Goal: Information Seeking & Learning: Learn about a topic

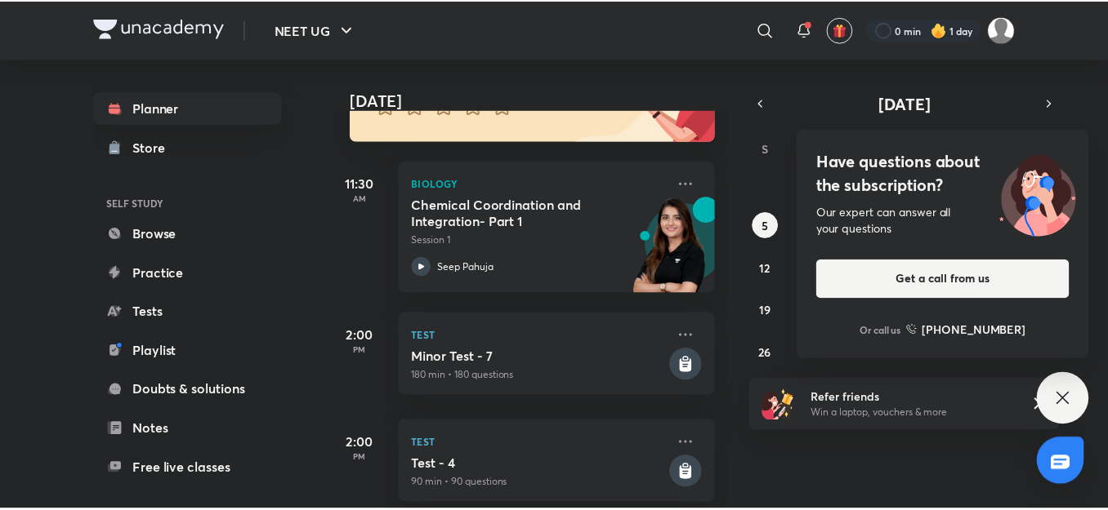
scroll to position [191, 0]
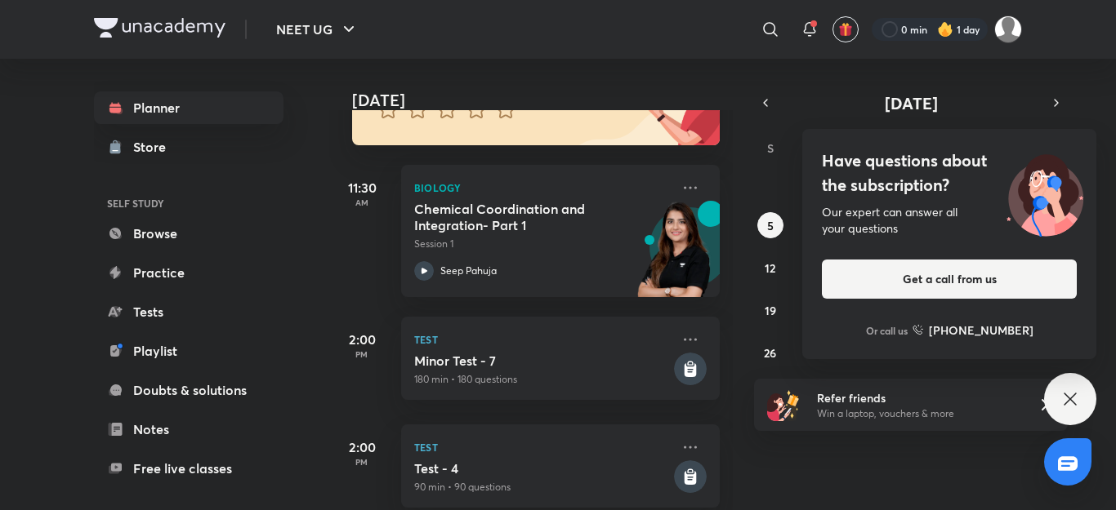
click at [1062, 389] on div "Have questions about the subscription? Our expert can answer all your questions…" at bounding box center [1070, 399] width 52 height 52
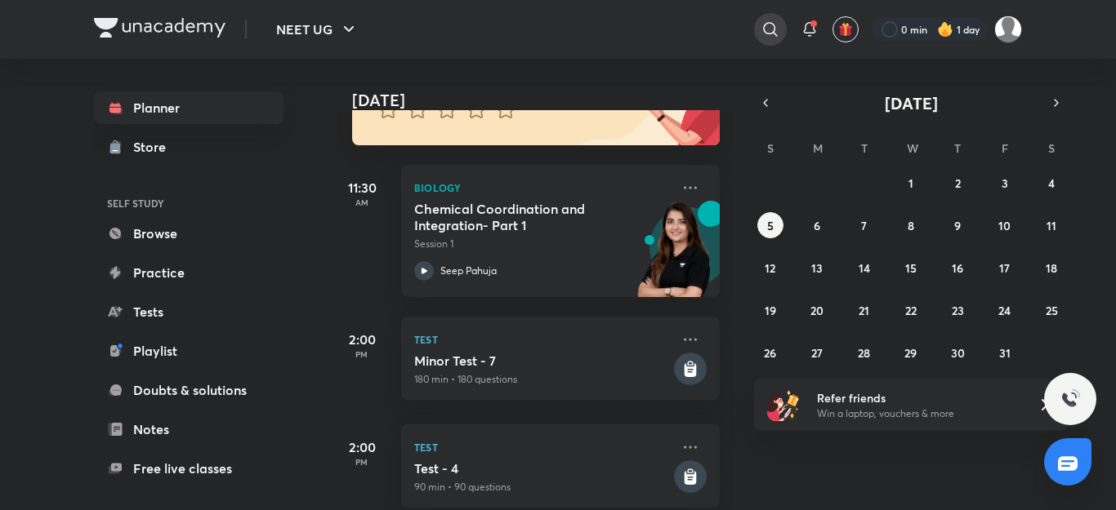
click at [772, 21] on icon at bounding box center [770, 30] width 20 height 20
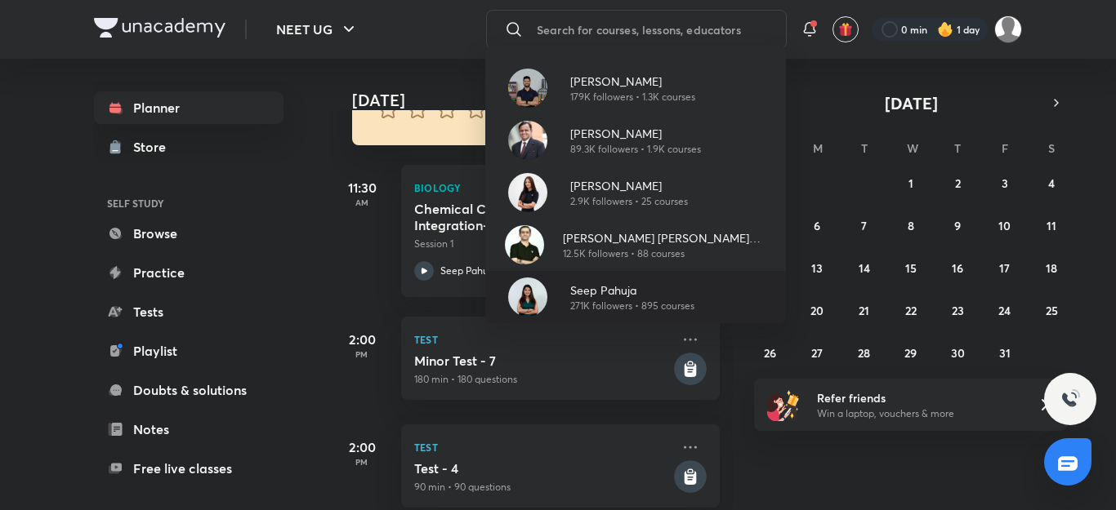
click at [630, 297] on p "Seep Pahuja" at bounding box center [632, 290] width 124 height 17
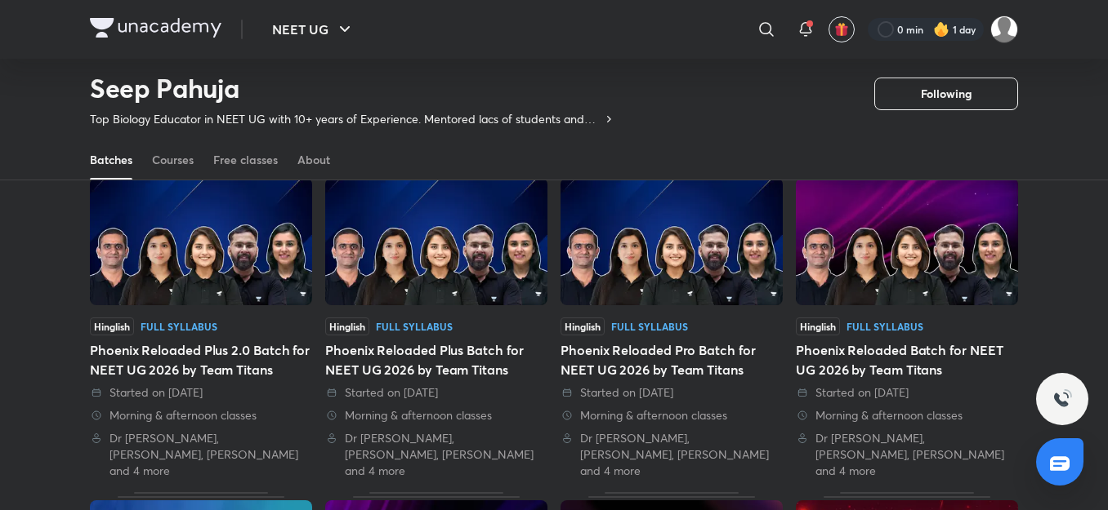
scroll to position [71, 0]
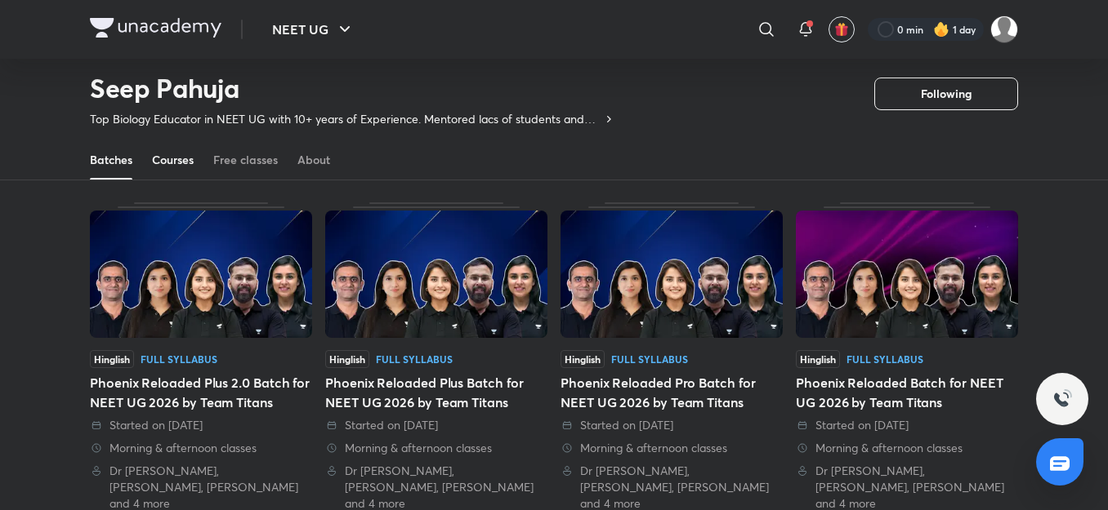
click at [186, 147] on link "Courses" at bounding box center [173, 159] width 42 height 39
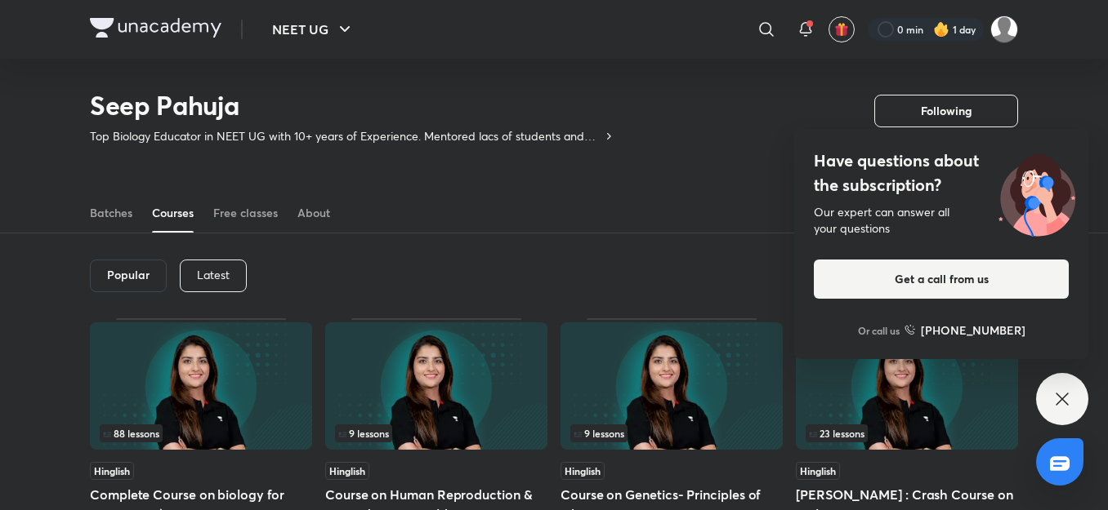
scroll to position [49, 0]
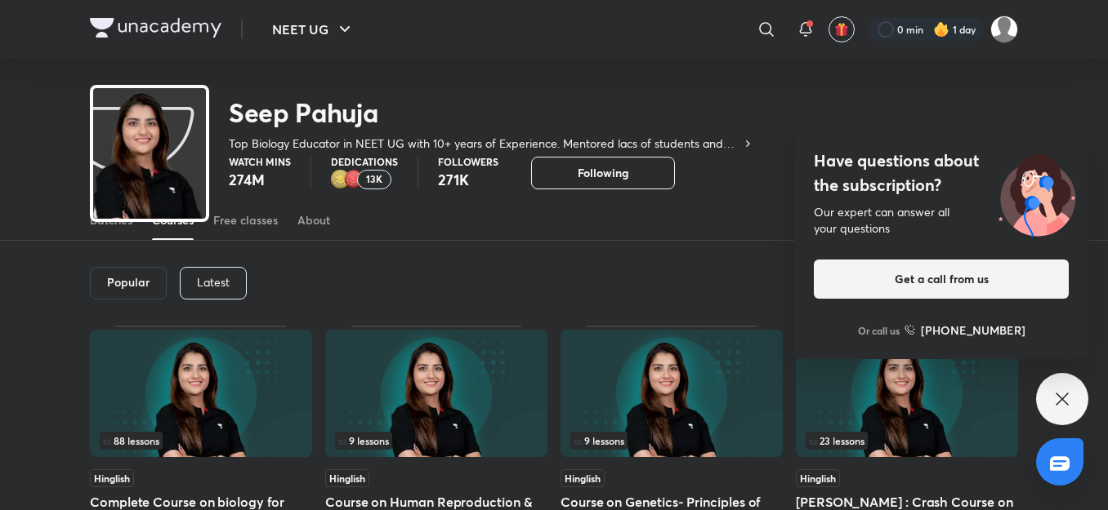
click at [224, 292] on div "Latest" at bounding box center [213, 283] width 67 height 33
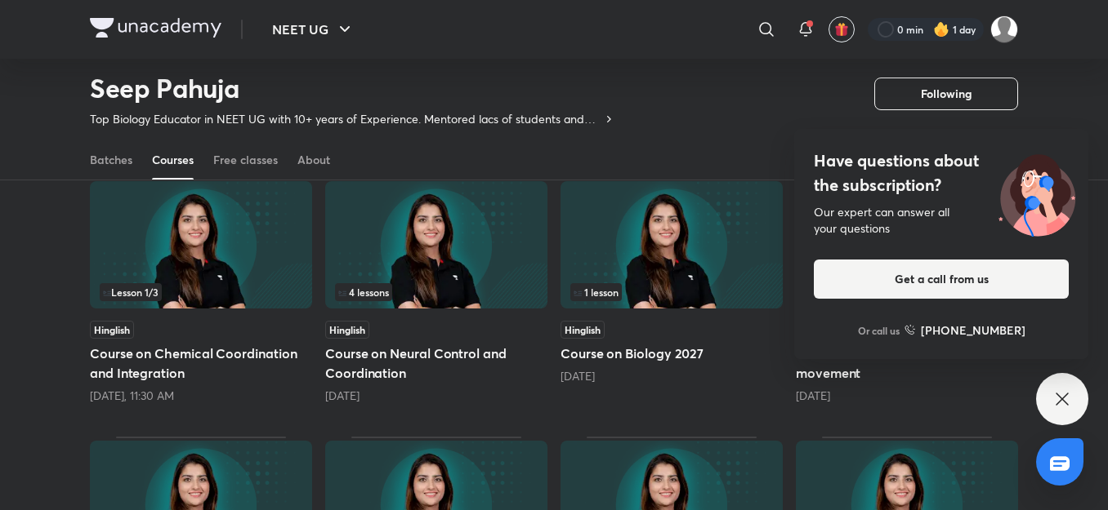
scroll to position [170, 0]
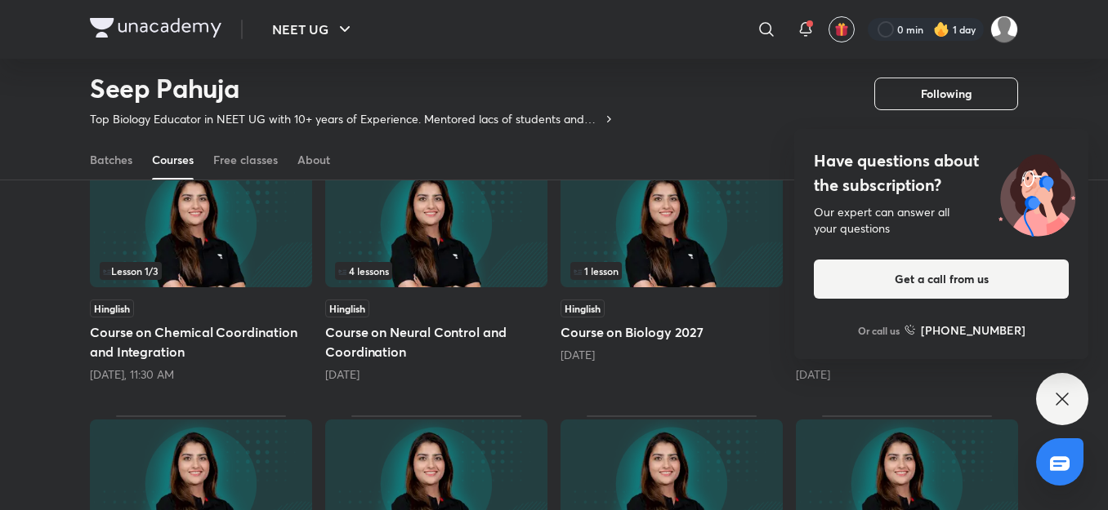
click at [458, 300] on div "Hinglish" at bounding box center [436, 309] width 222 height 18
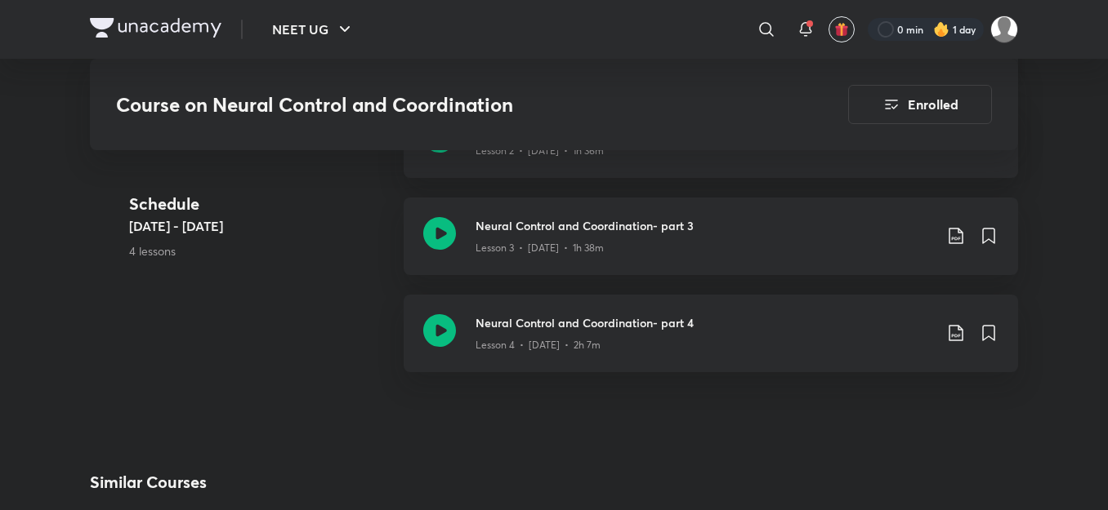
scroll to position [1143, 0]
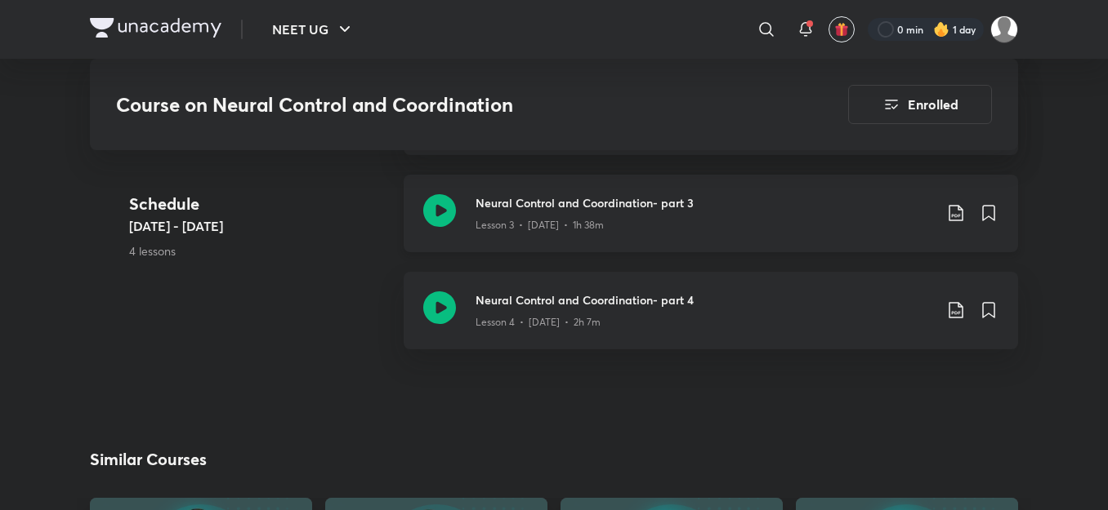
click at [711, 203] on h3 "Neural Control and Coordination- part 3" at bounding box center [703, 202] width 457 height 17
click at [645, 207] on h3 "Neural Control and Coordination- part 3" at bounding box center [703, 202] width 457 height 17
